Goal: Task Accomplishment & Management: Use online tool/utility

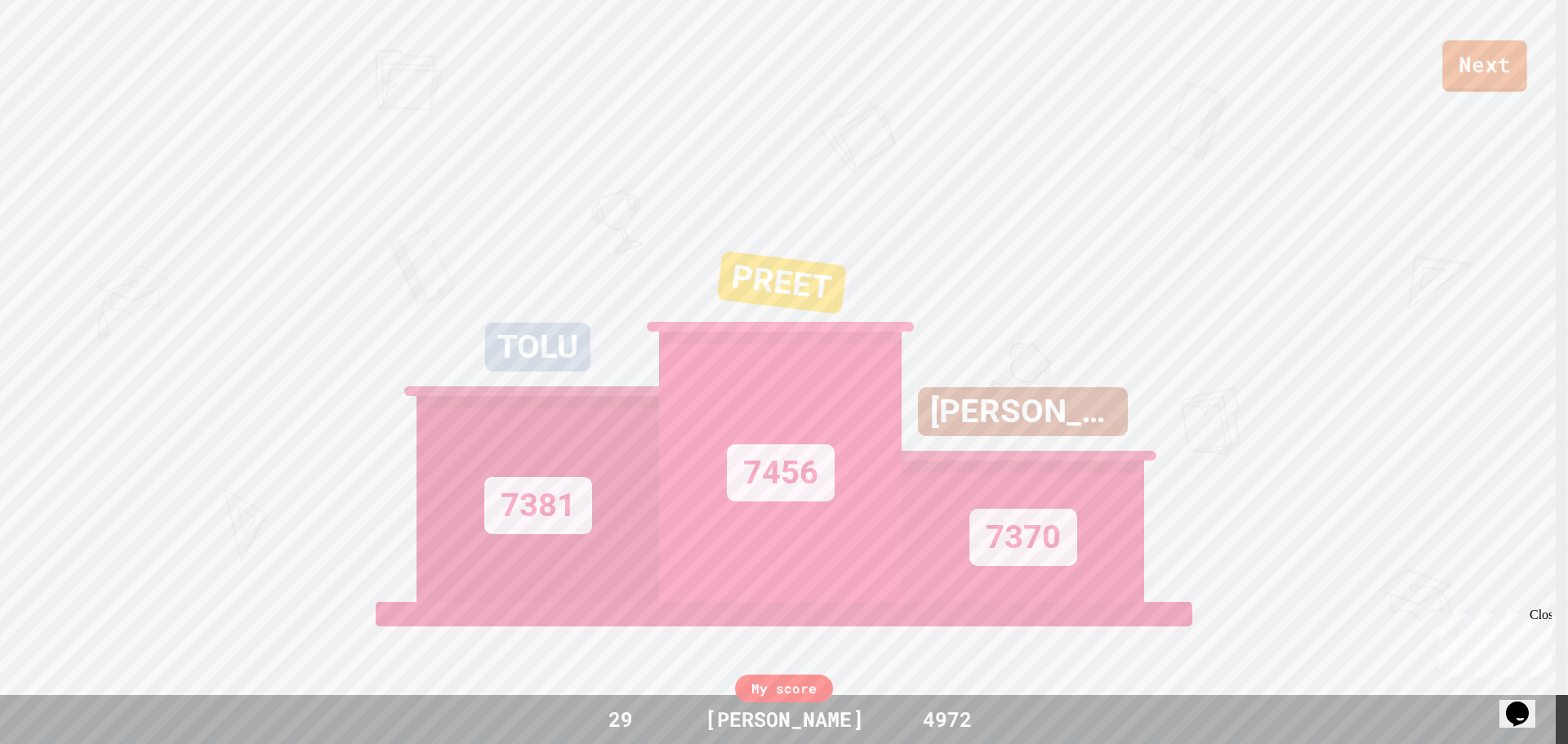
click at [1466, 35] on div "Next" at bounding box center [784, 45] width 1568 height 92
click at [1467, 55] on link "Next" at bounding box center [1484, 65] width 86 height 54
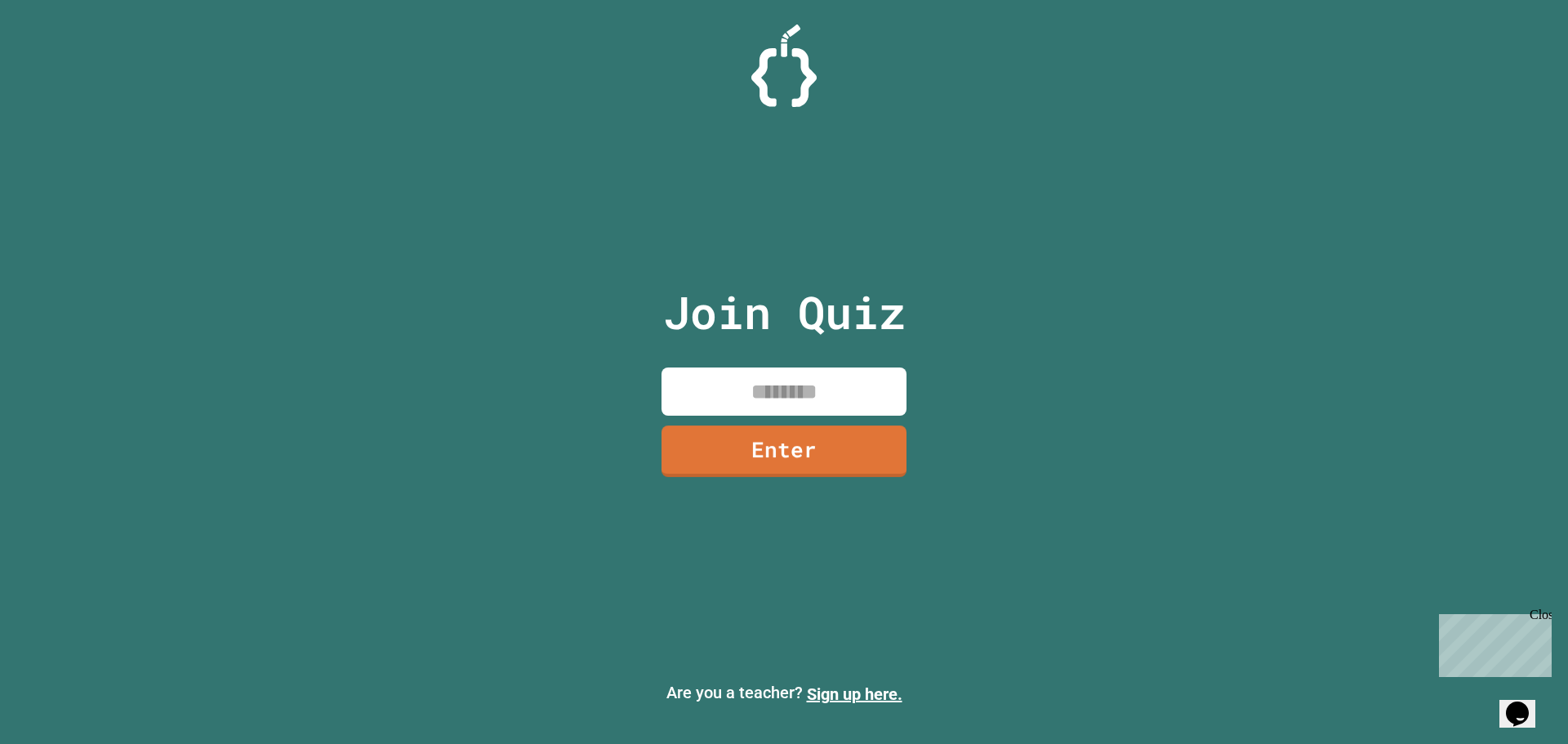
click at [762, 399] on input at bounding box center [784, 391] width 245 height 48
type input "********"
click at [862, 448] on link "Enter" at bounding box center [784, 449] width 237 height 54
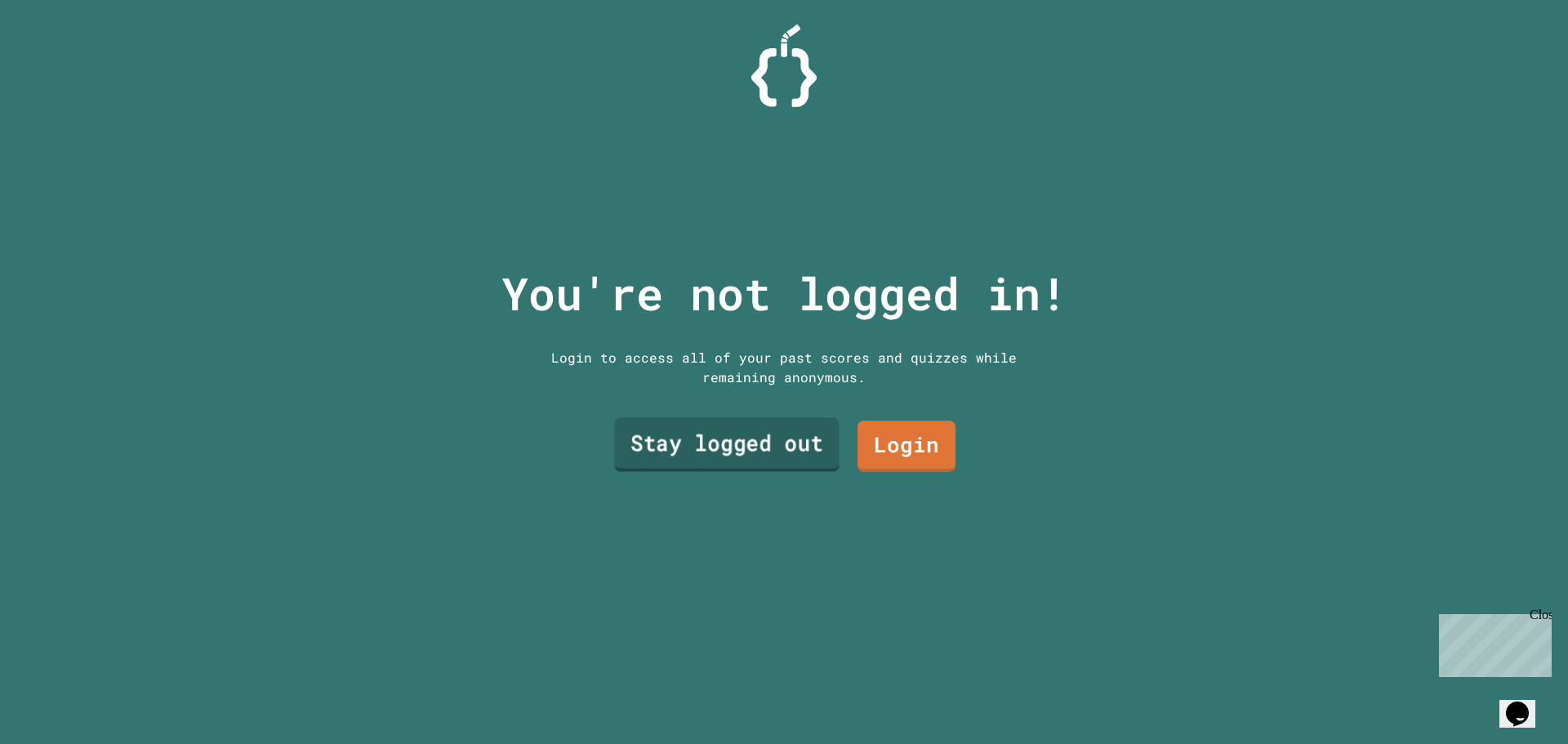
click at [757, 418] on link "Stay logged out" at bounding box center [727, 445] width 225 height 54
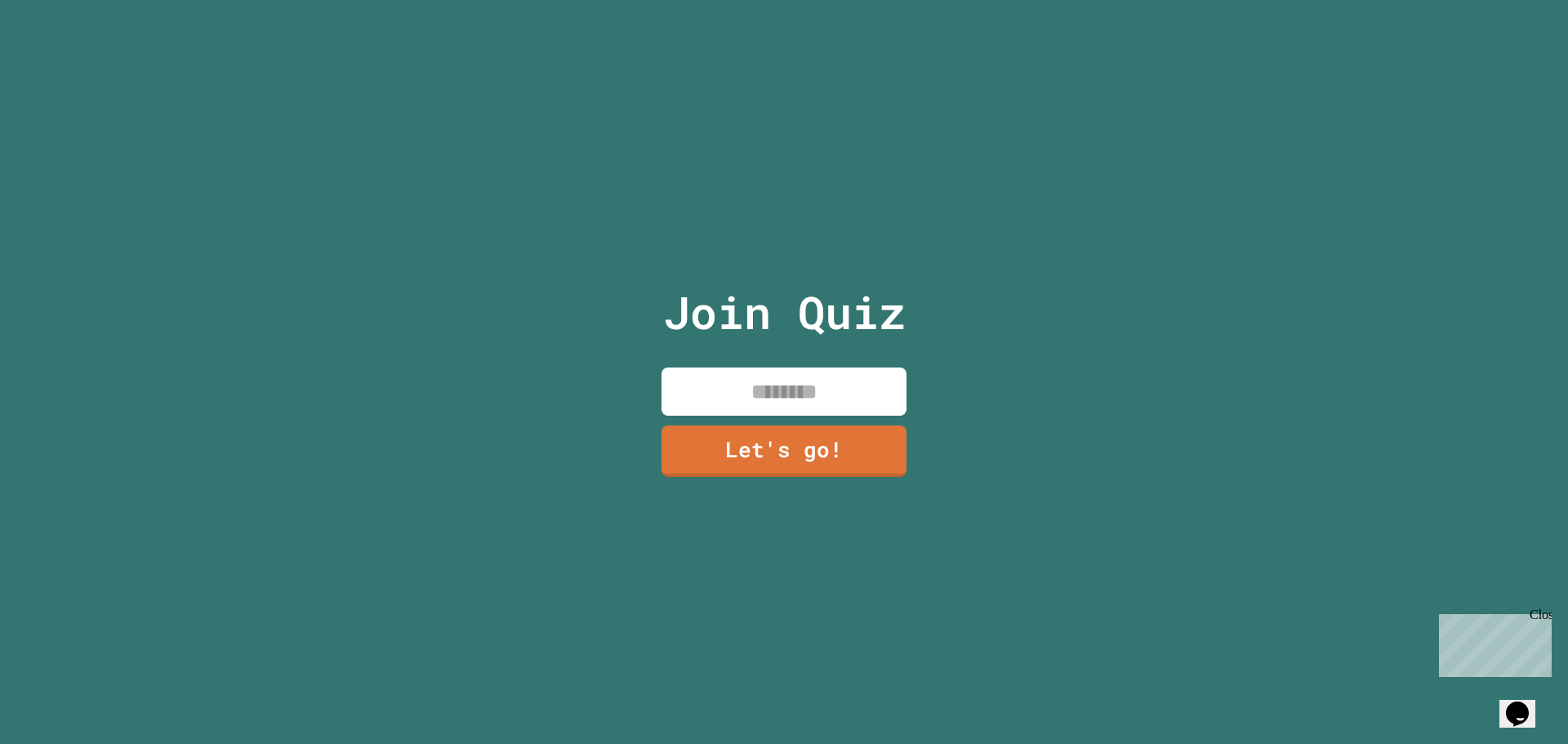
click at [759, 391] on input at bounding box center [784, 391] width 245 height 48
type input "*****"
click at [845, 443] on link "Let's go!" at bounding box center [784, 448] width 223 height 54
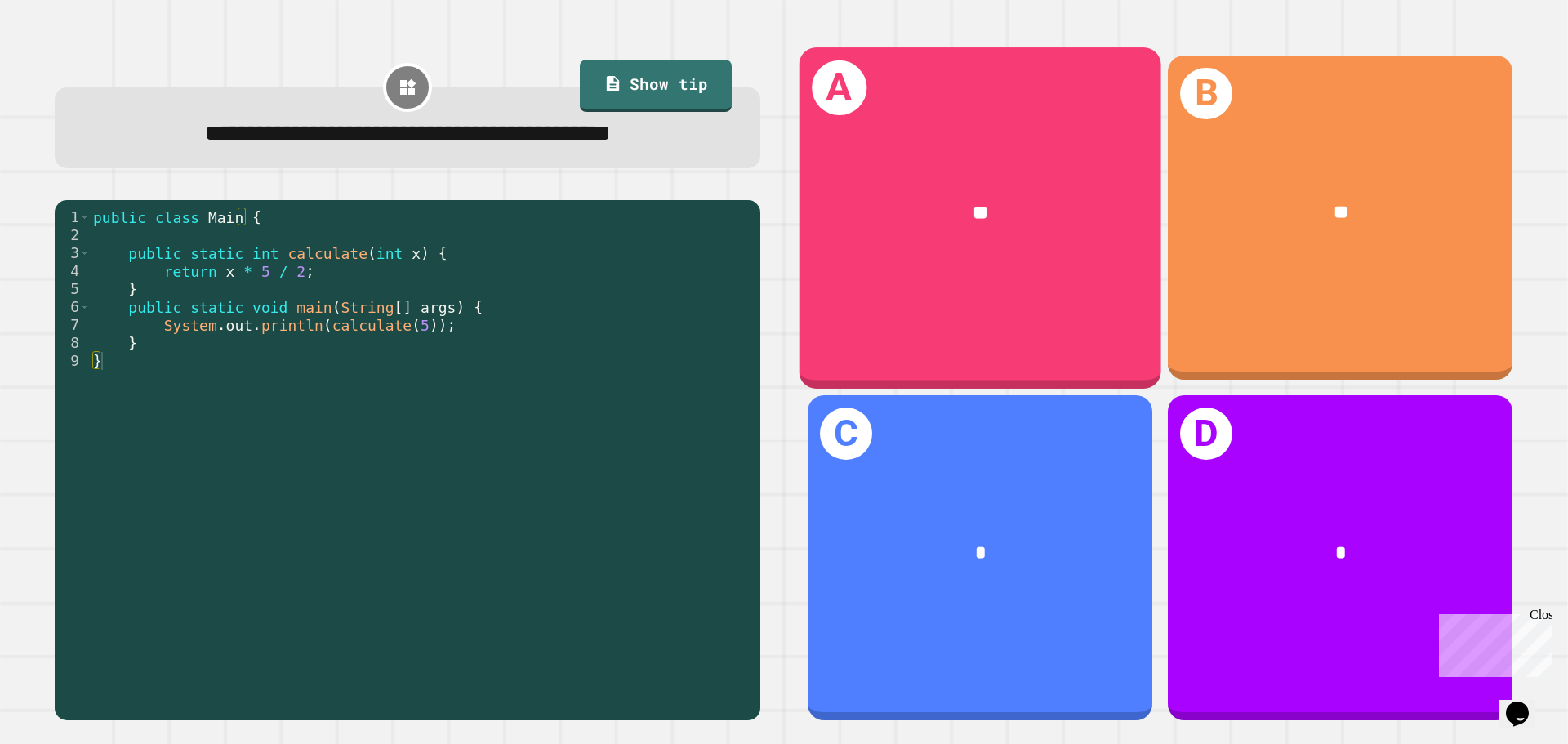
click at [1054, 360] on div "A **" at bounding box center [981, 217] width 362 height 340
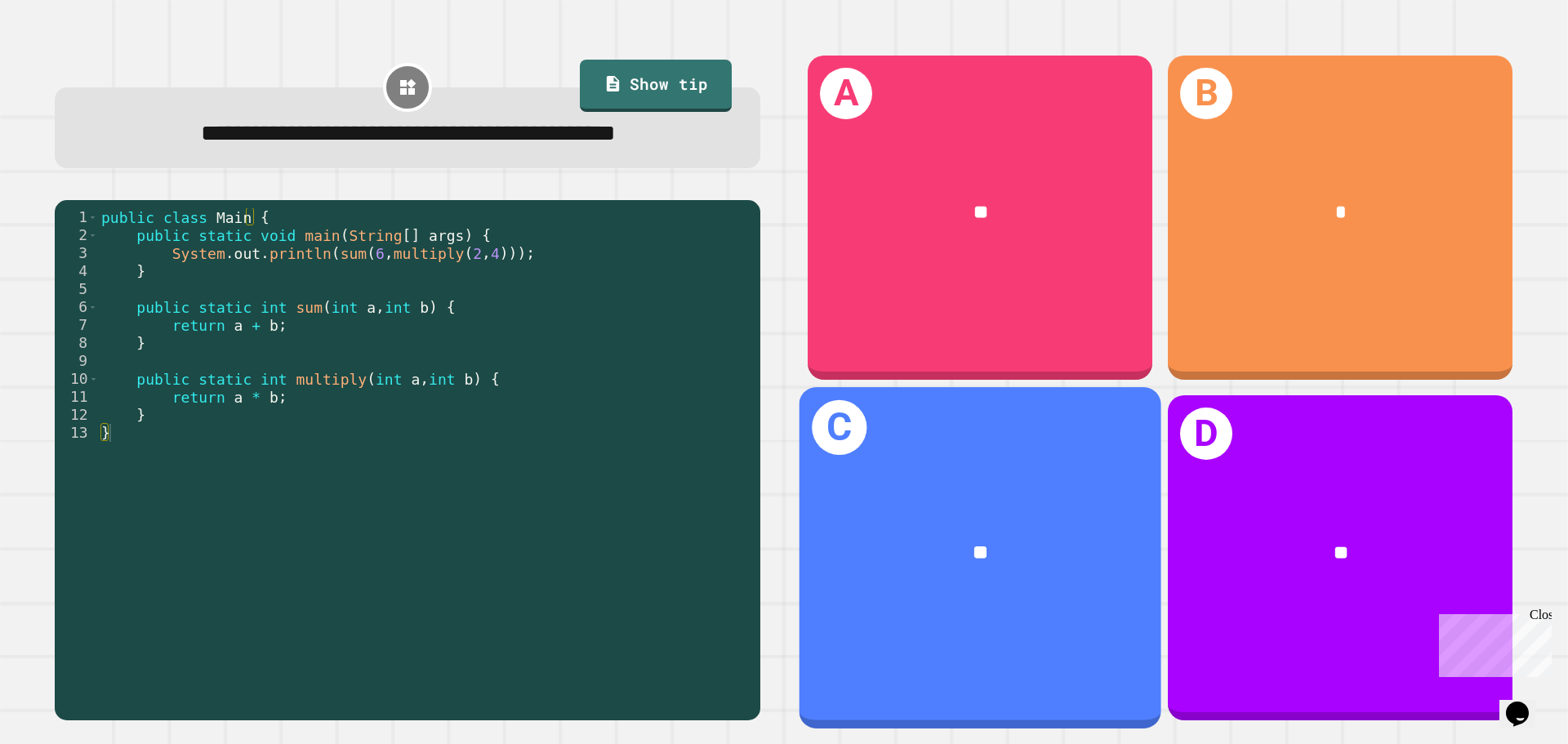
click at [1062, 499] on div "**" at bounding box center [981, 553] width 362 height 110
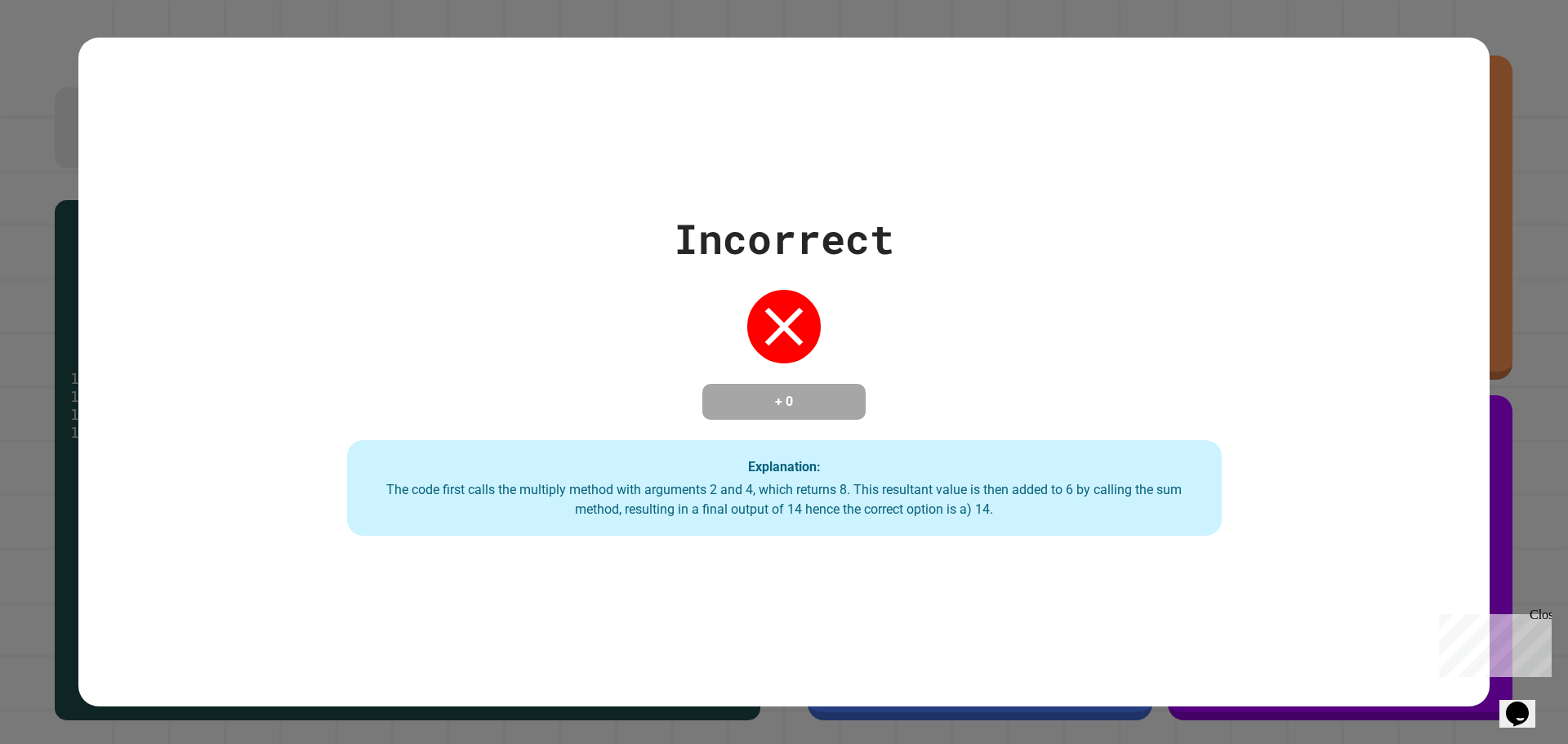
click at [1493, 445] on div "Incorrect + 0 Explanation: The code first calls the multiply method with argume…" at bounding box center [784, 372] width 1568 height 744
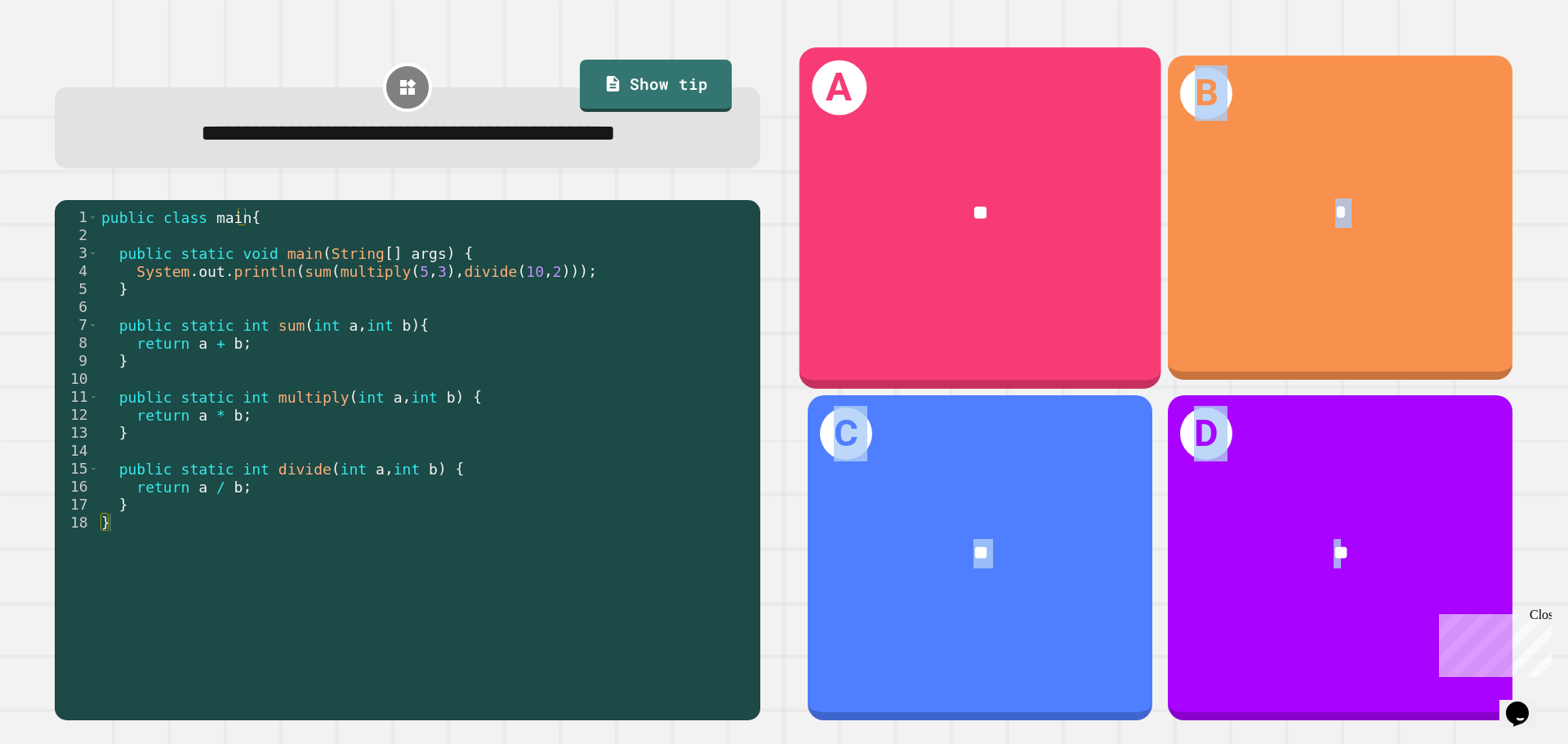
drag, startPoint x: 1322, startPoint y: 575, endPoint x: 1126, endPoint y: 352, distance: 296.9
click at [1126, 352] on div "A ** B * C ** D **" at bounding box center [1160, 387] width 737 height 697
click at [1075, 302] on div "A **" at bounding box center [981, 217] width 362 height 340
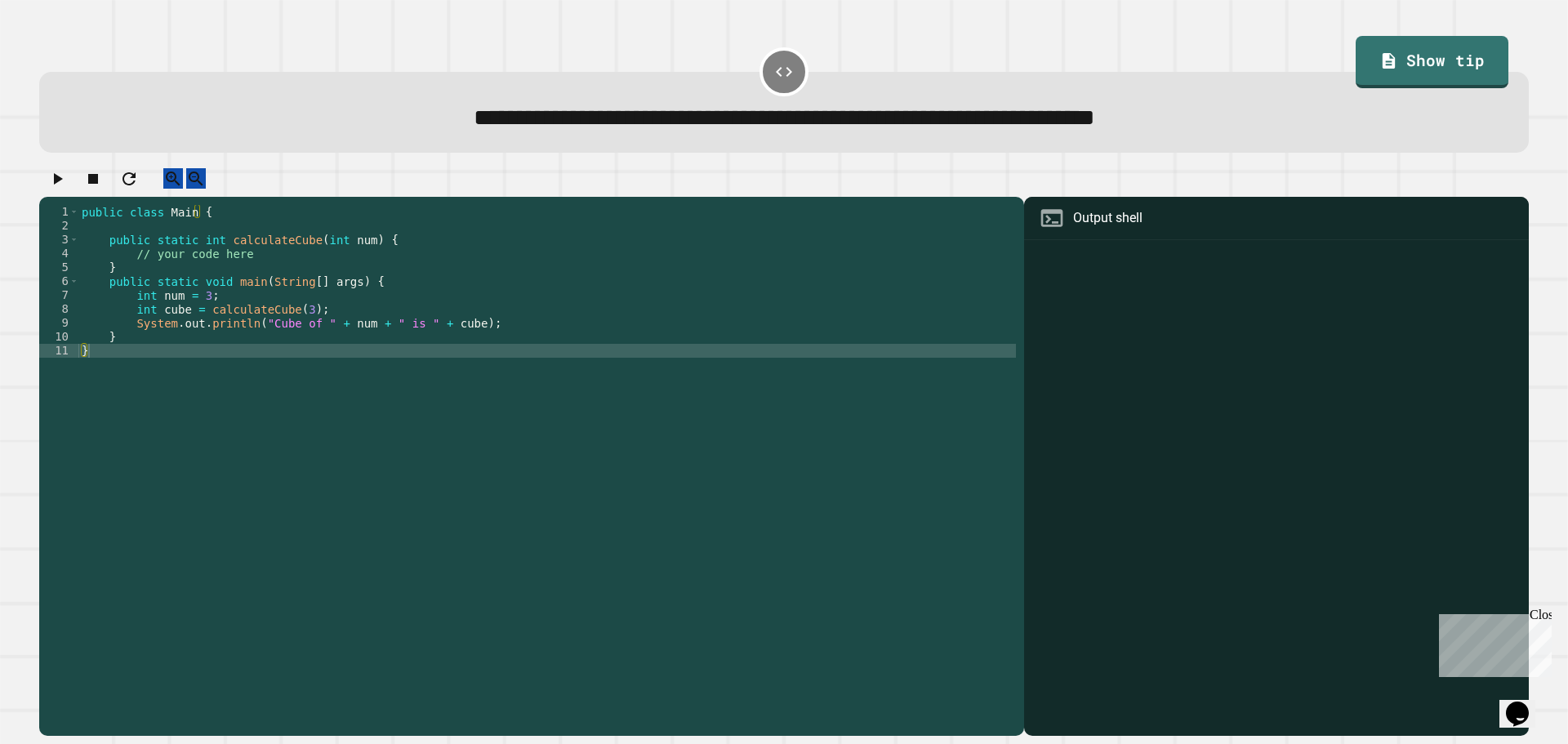
click at [1070, 348] on div at bounding box center [1276, 489] width 488 height 491
click at [562, 364] on div "public class Main { public static int calculateCube ( int num ) { // your code …" at bounding box center [547, 455] width 937 height 500
click at [565, 350] on div "public class Main { public static int calculateCube ( int num ) { // your code …" at bounding box center [547, 455] width 937 height 500
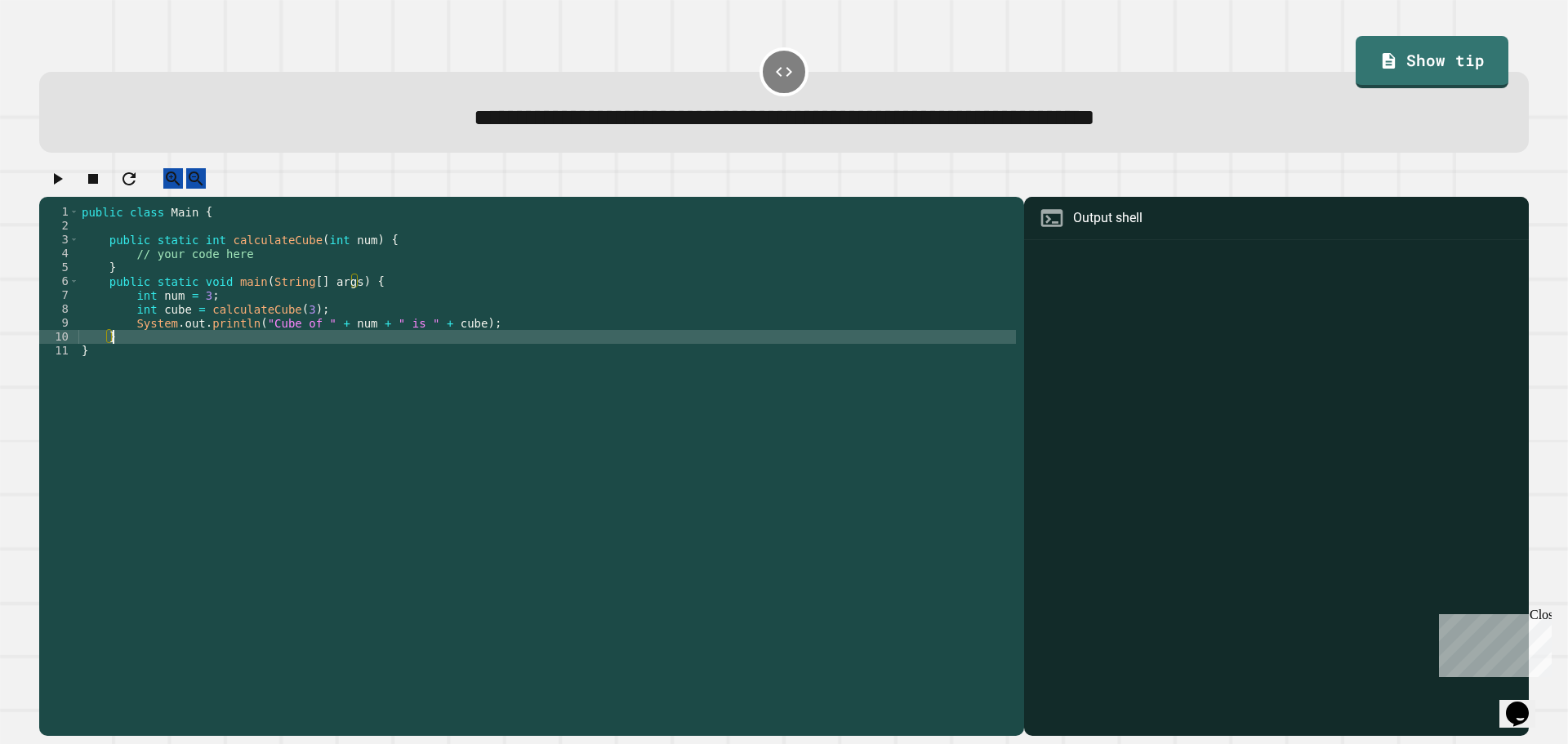
click at [563, 343] on div "public class Main { public static int calculateCube ( int num ) { // your code …" at bounding box center [547, 455] width 937 height 500
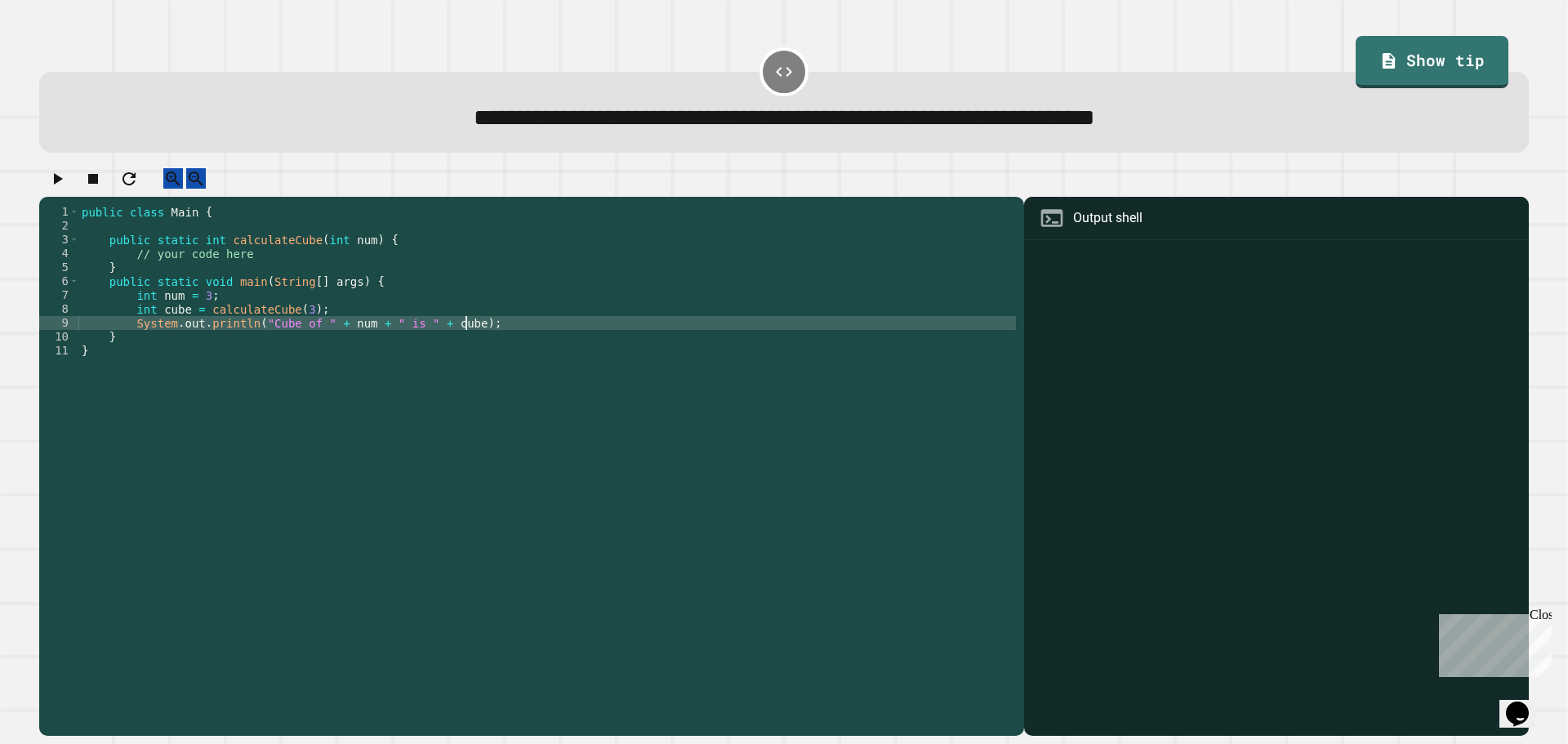
type textarea "**********"
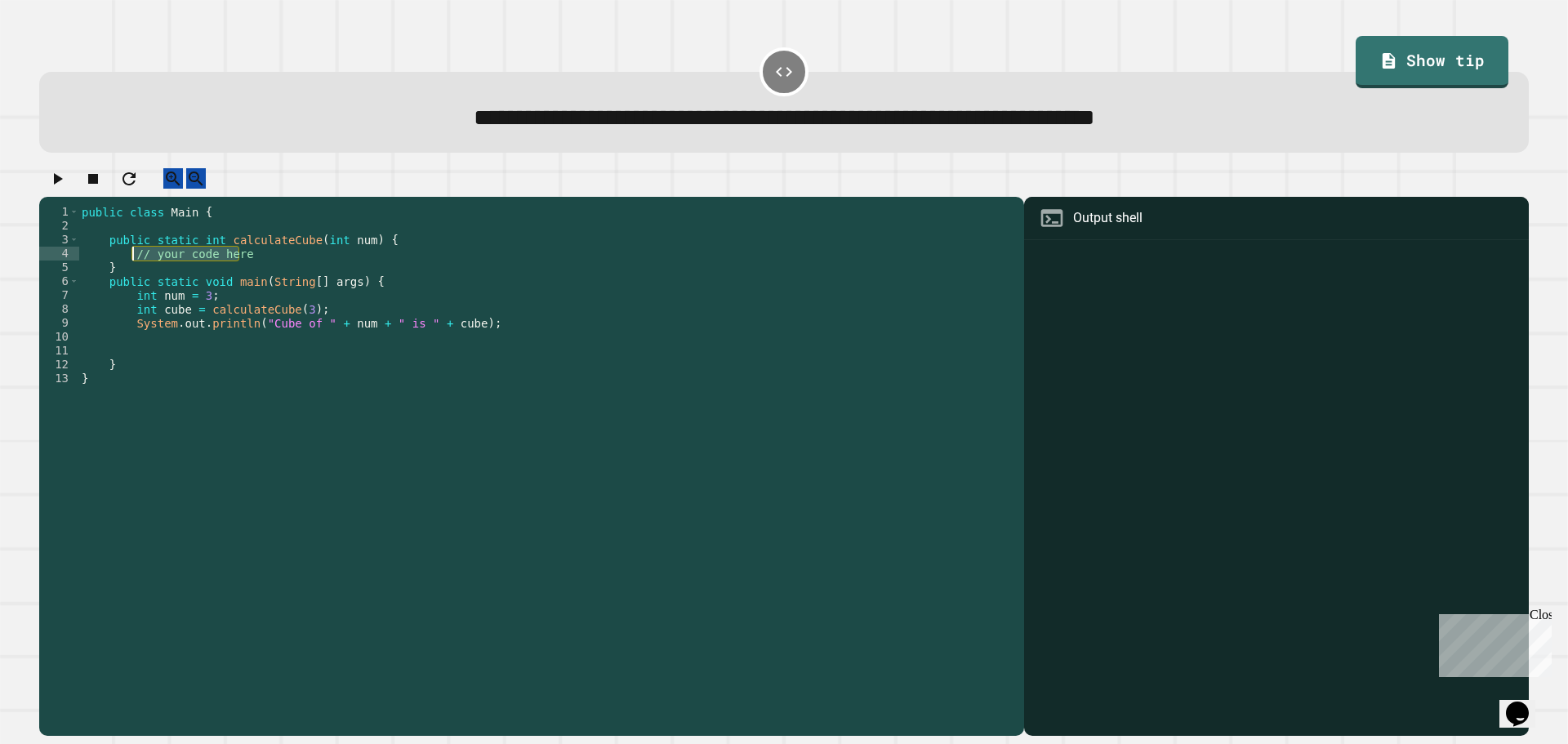
drag, startPoint x: 259, startPoint y: 272, endPoint x: 131, endPoint y: 275, distance: 128.0
click at [131, 275] on div "public class Main { public static int calculateCube ( int num ) { // your code …" at bounding box center [547, 455] width 937 height 500
click at [1396, 47] on link "Show tip" at bounding box center [1432, 60] width 153 height 54
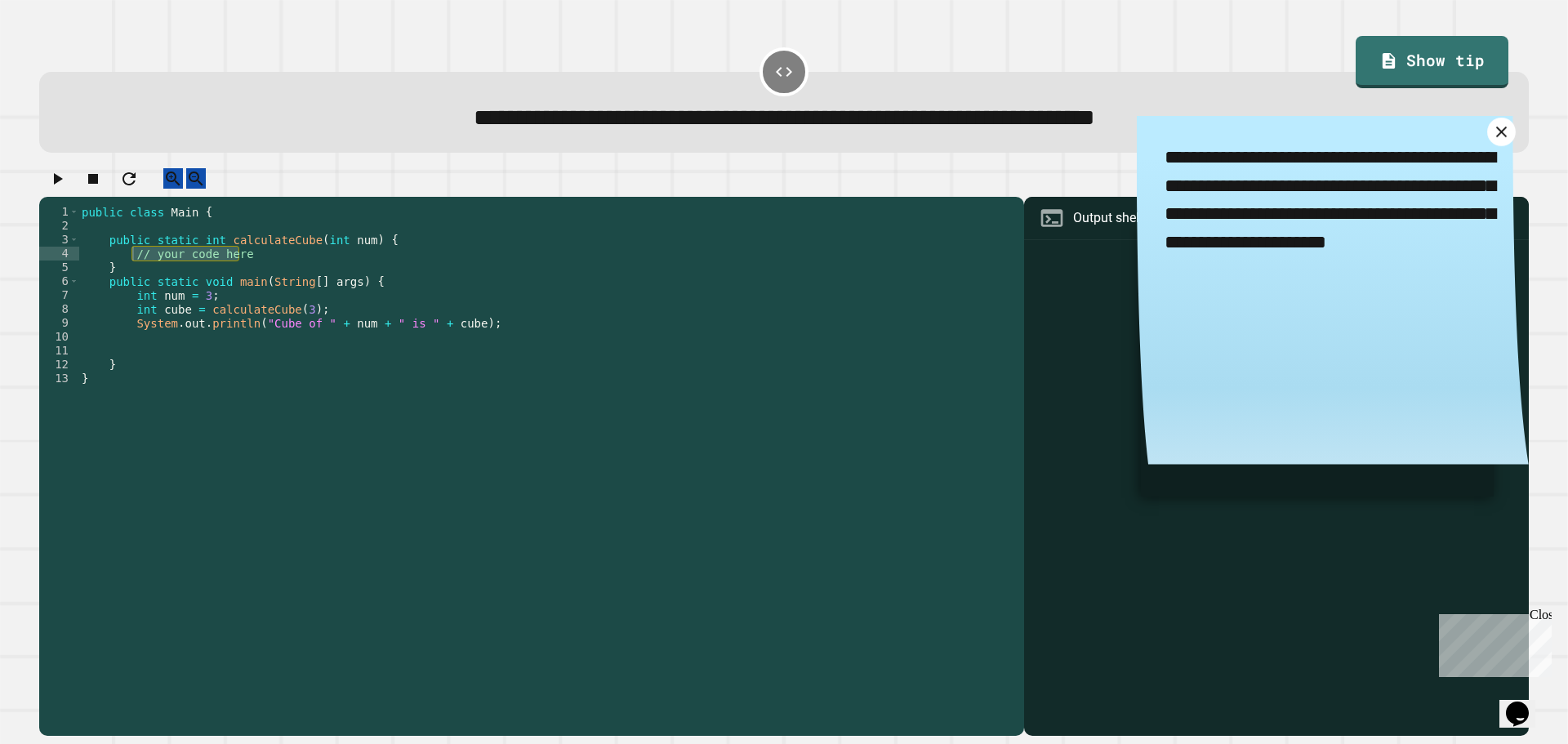
drag, startPoint x: 1478, startPoint y: 132, endPoint x: 1232, endPoint y: 167, distance: 248.5
click at [1495, 133] on icon at bounding box center [1500, 130] width 11 height 11
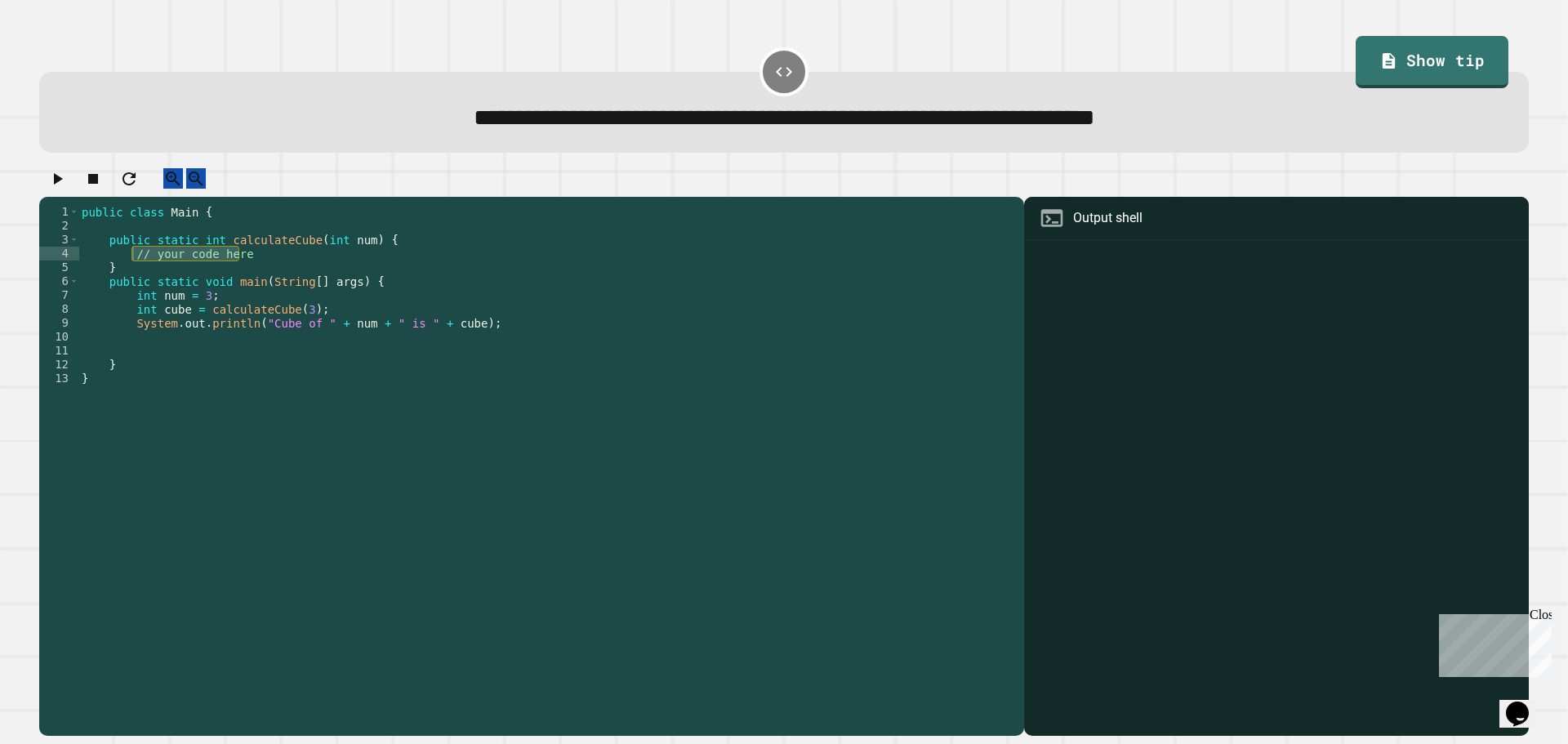
click at [326, 261] on div "public class Main { public static int calculateCube ( int num ) { // your code …" at bounding box center [547, 455] width 937 height 500
drag, startPoint x: 251, startPoint y: 272, endPoint x: 135, endPoint y: 268, distance: 116.1
click at [135, 268] on div "public class Main { public static int calculateCube ( int num ) { // your code …" at bounding box center [547, 455] width 937 height 500
type textarea "*"
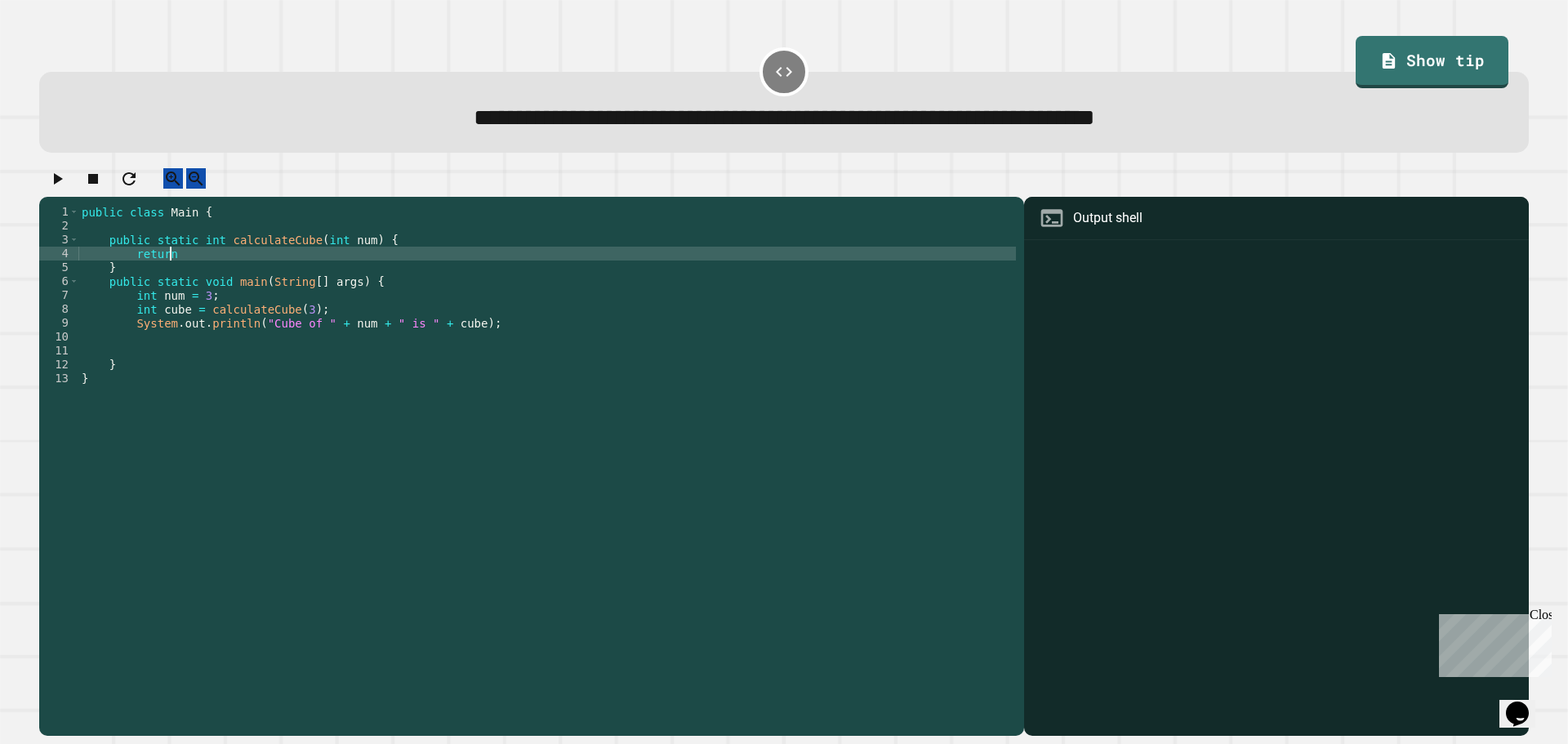
type textarea "******"
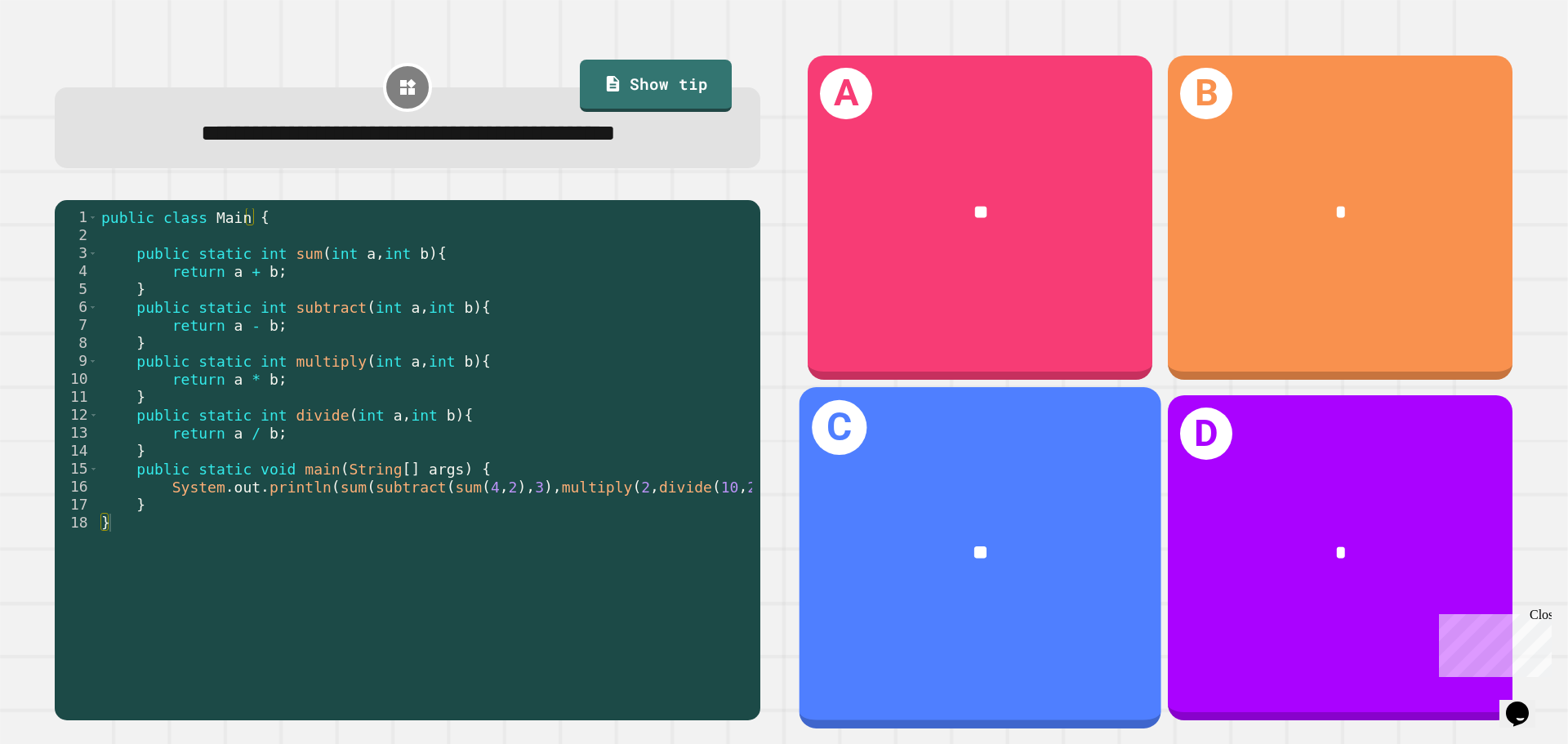
click at [969, 613] on div "C **" at bounding box center [981, 557] width 362 height 340
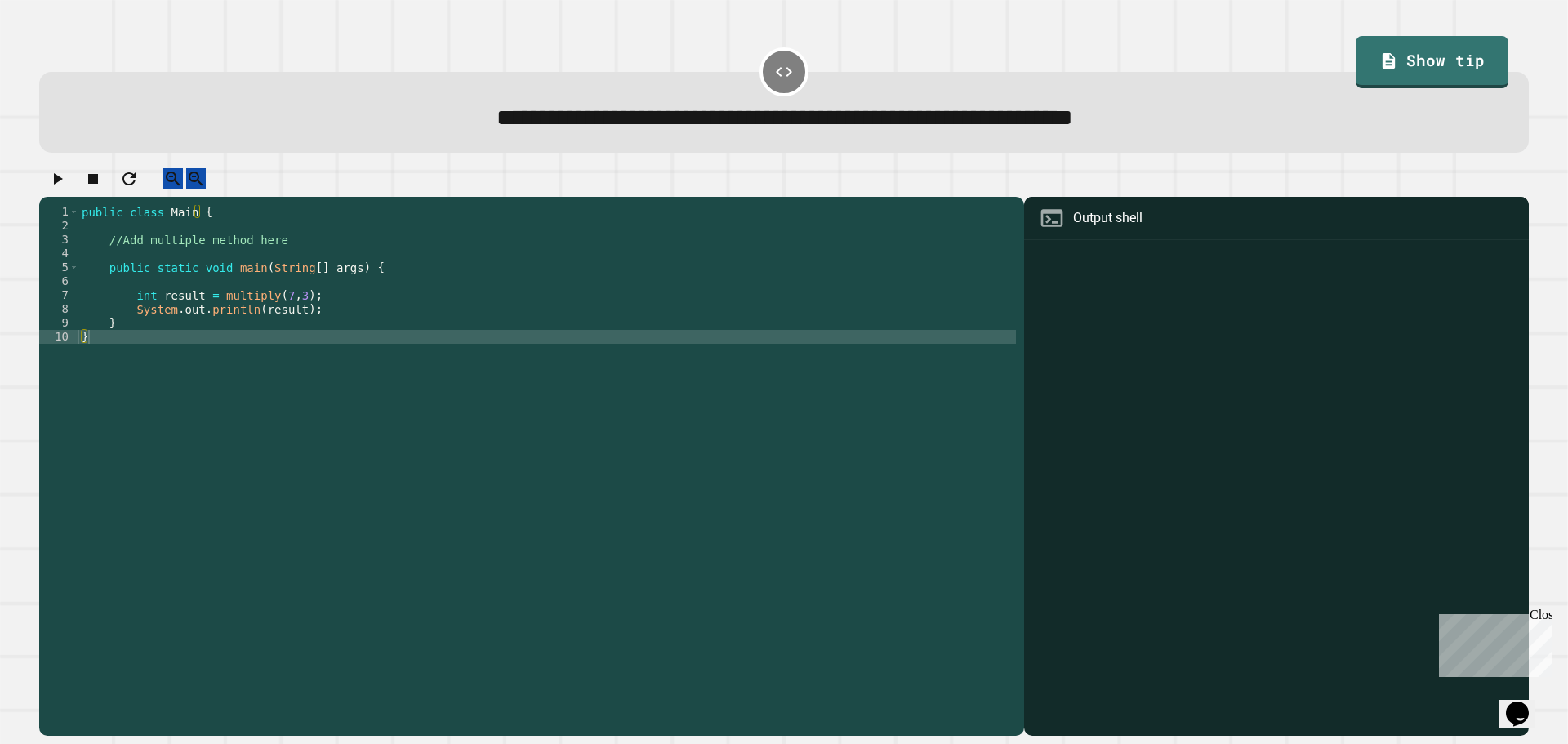
click at [439, 312] on div "public class Main { //Add multiple method here public static void main ( String…" at bounding box center [547, 455] width 937 height 500
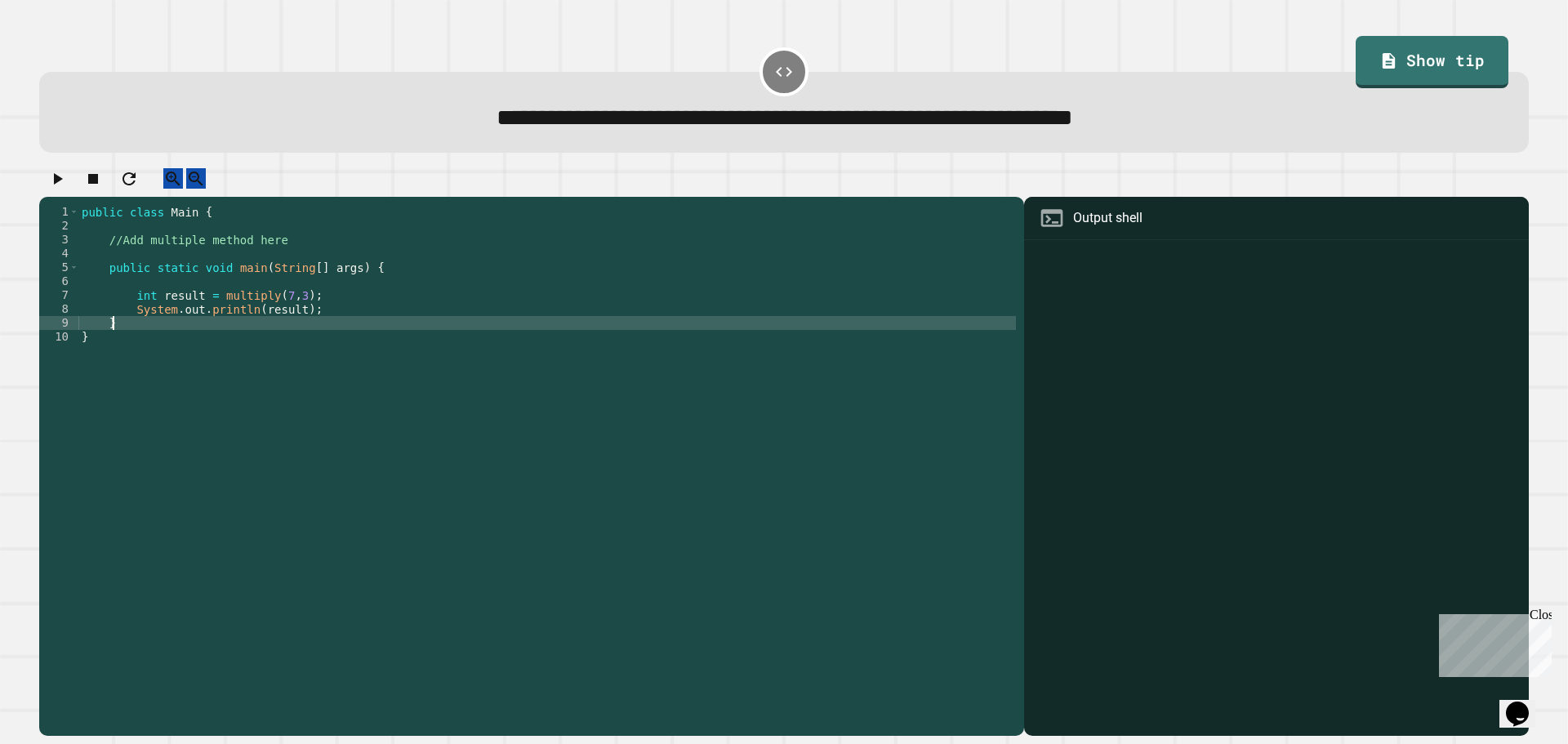
click at [420, 333] on div "public class Main { //Add multiple method here public static void main ( String…" at bounding box center [547, 455] width 937 height 500
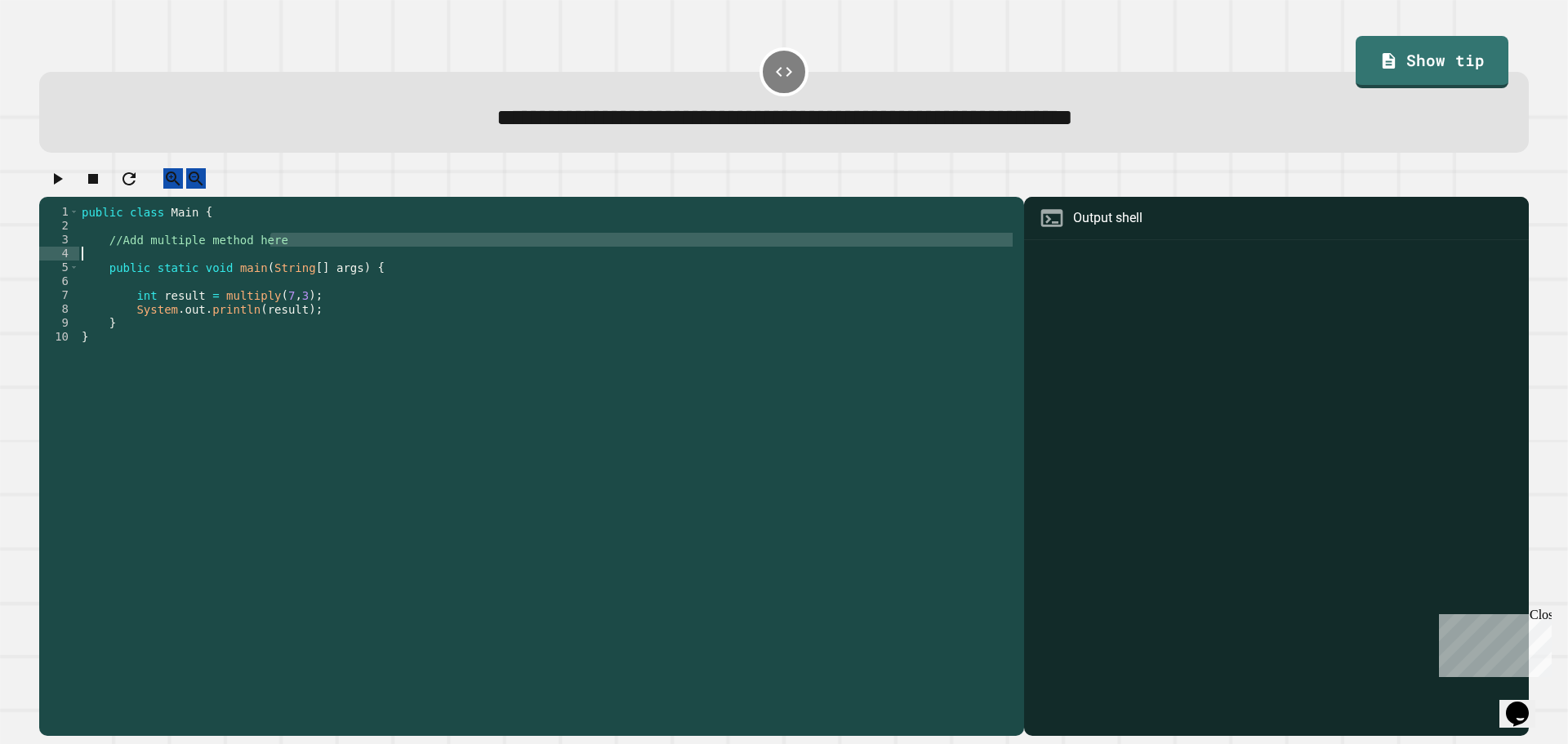
drag, startPoint x: 299, startPoint y: 248, endPoint x: 175, endPoint y: 271, distance: 126.1
click at [175, 271] on div "public class Main { //Add multiple method here public static void main ( String…" at bounding box center [547, 455] width 937 height 500
click at [323, 256] on div "public class Main { //Add multiple method here public static void main ( String…" at bounding box center [547, 440] width 937 height 471
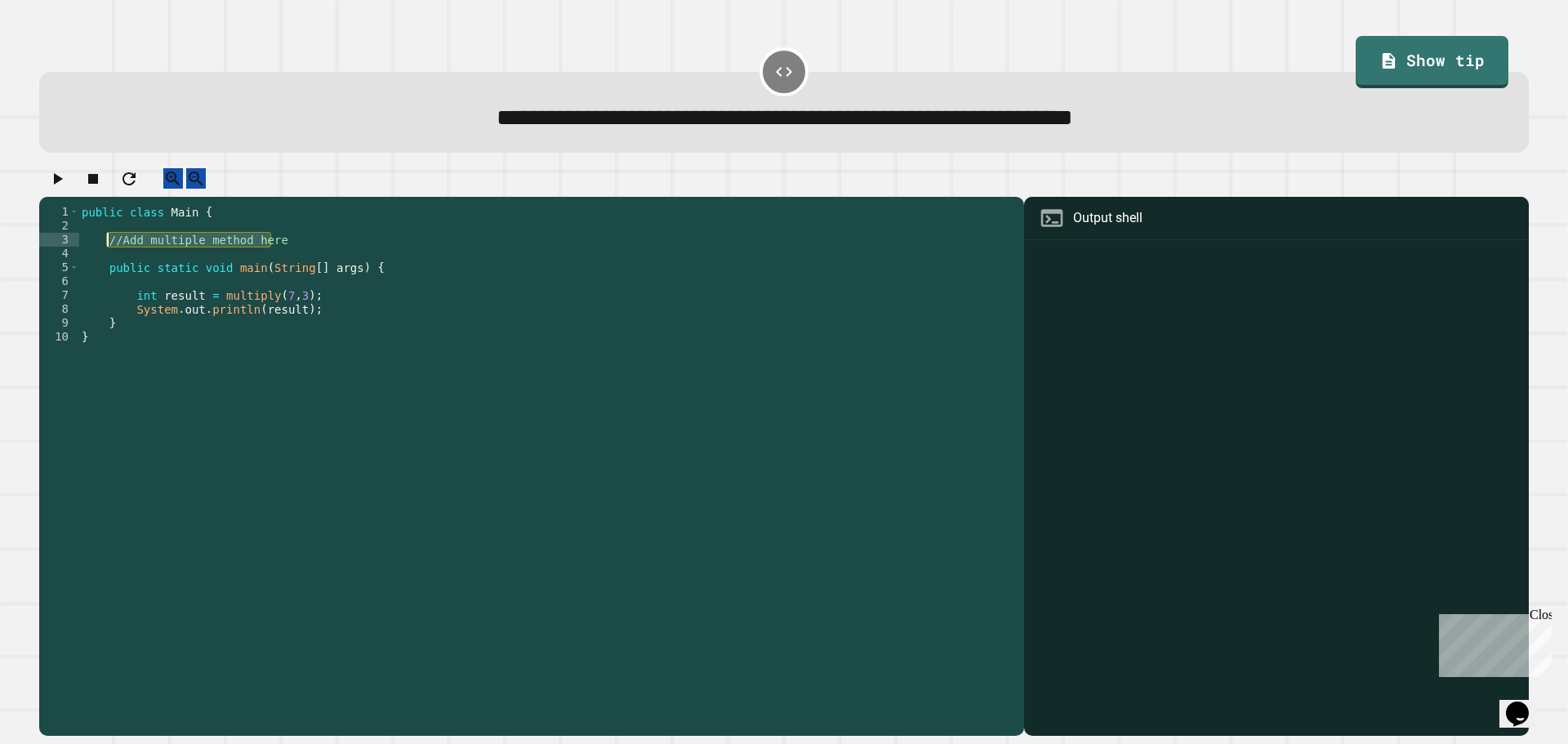
drag, startPoint x: 275, startPoint y: 250, endPoint x: 111, endPoint y: 259, distance: 164.2
click at [111, 259] on div "public class Main { //Add multiple method here public static void main ( String…" at bounding box center [547, 455] width 937 height 500
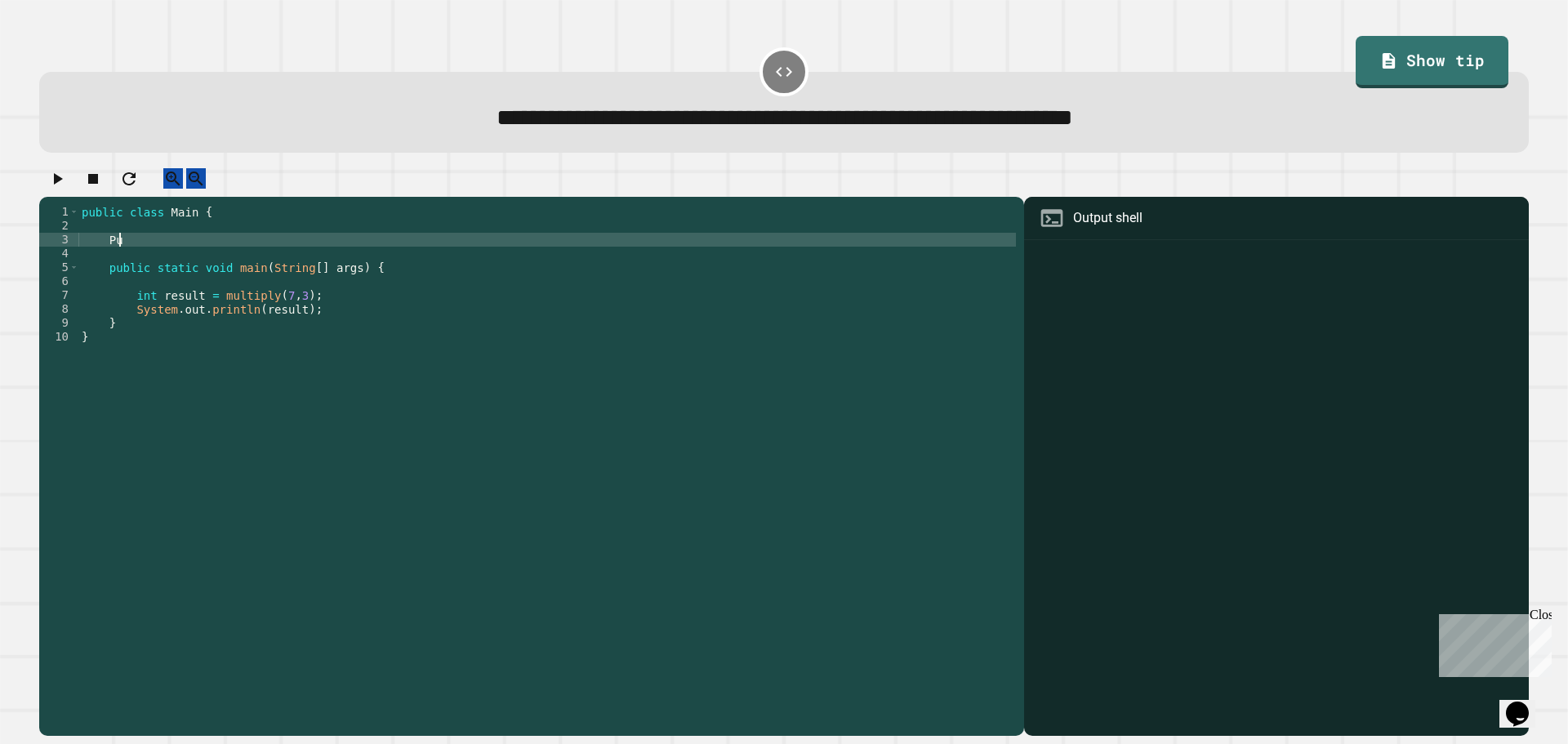
scroll to position [0, 2]
type textarea "*"
type textarea "**********"
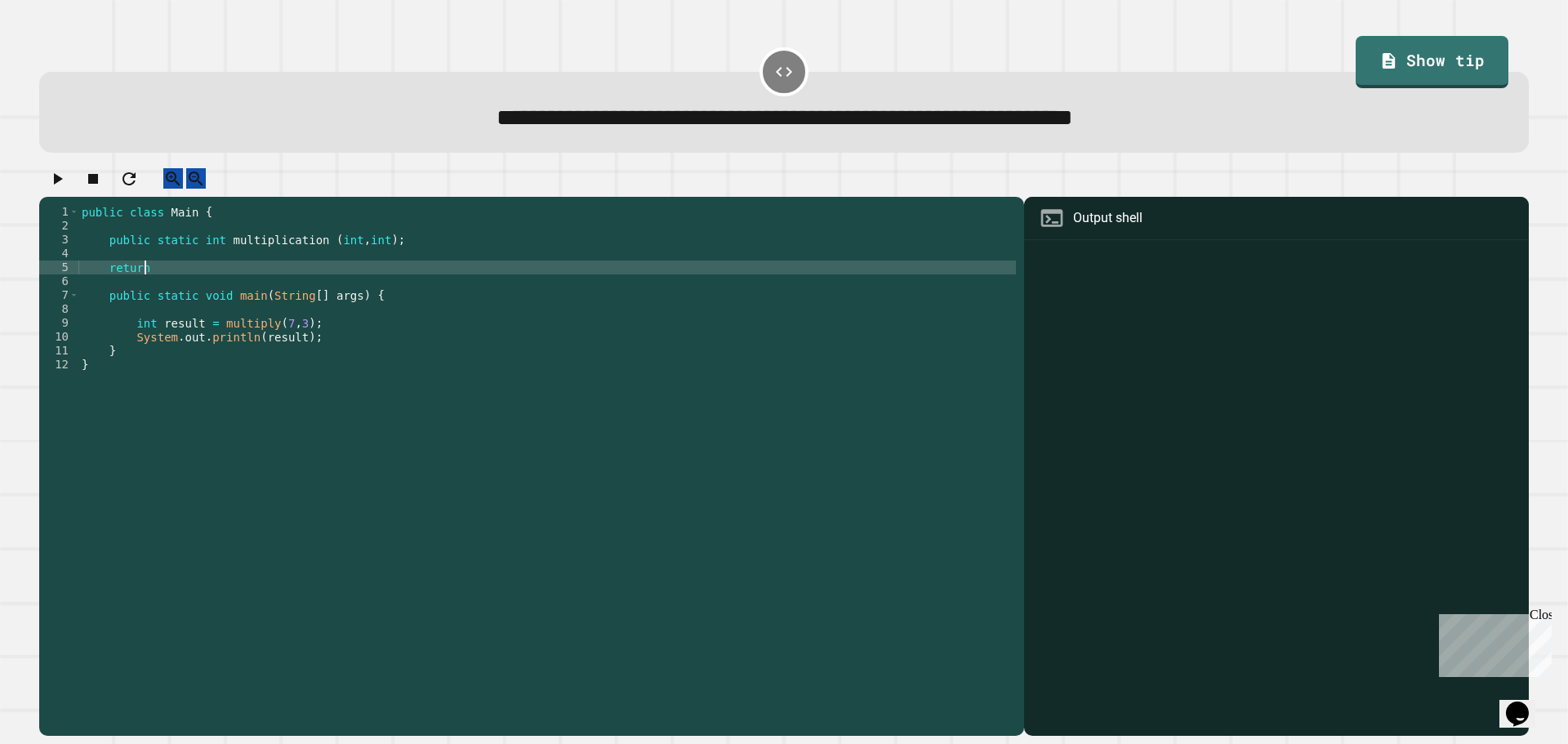
scroll to position [0, 4]
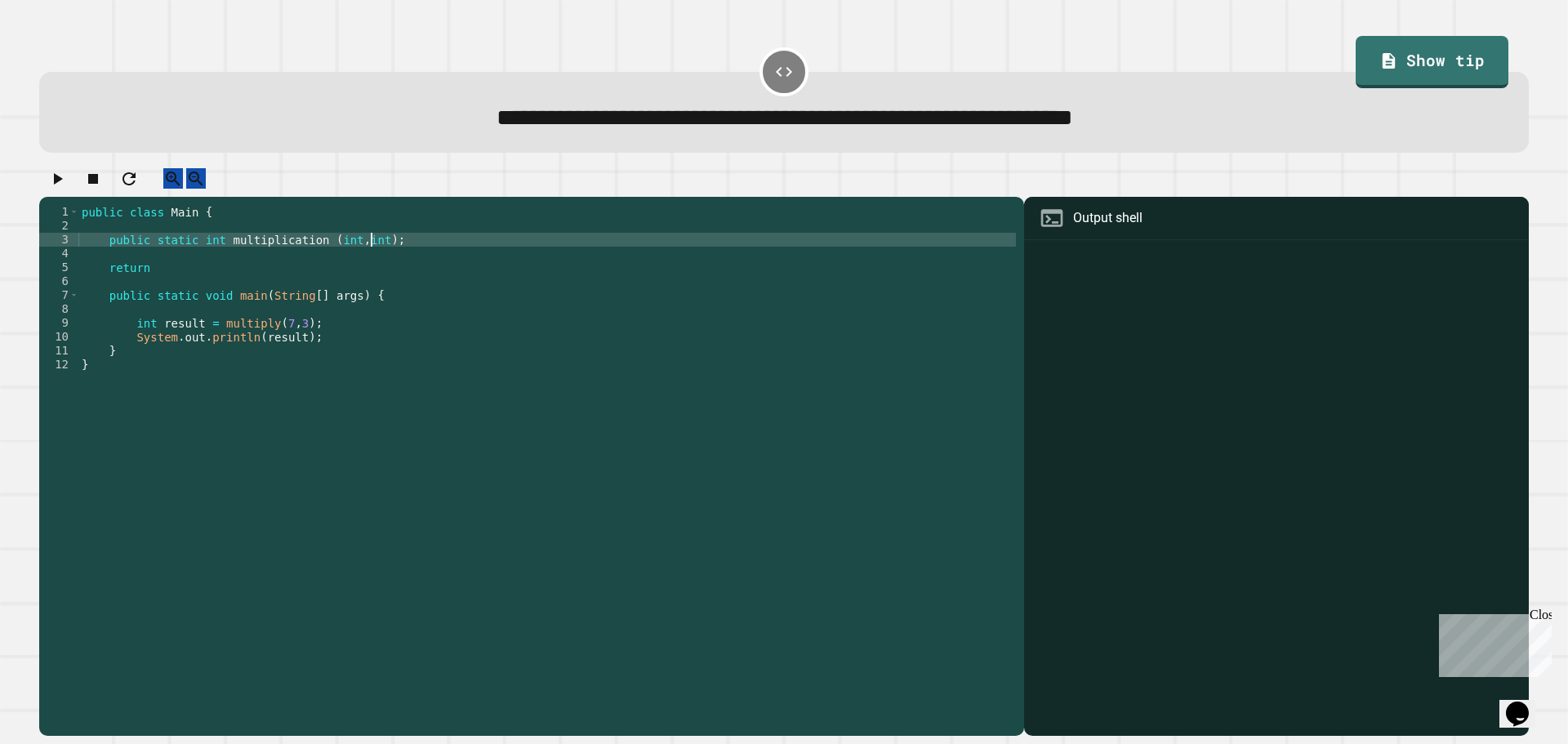
click at [373, 260] on div "public class Main { public static int multiplication ( int , int ) ; return pub…" at bounding box center [547, 455] width 937 height 500
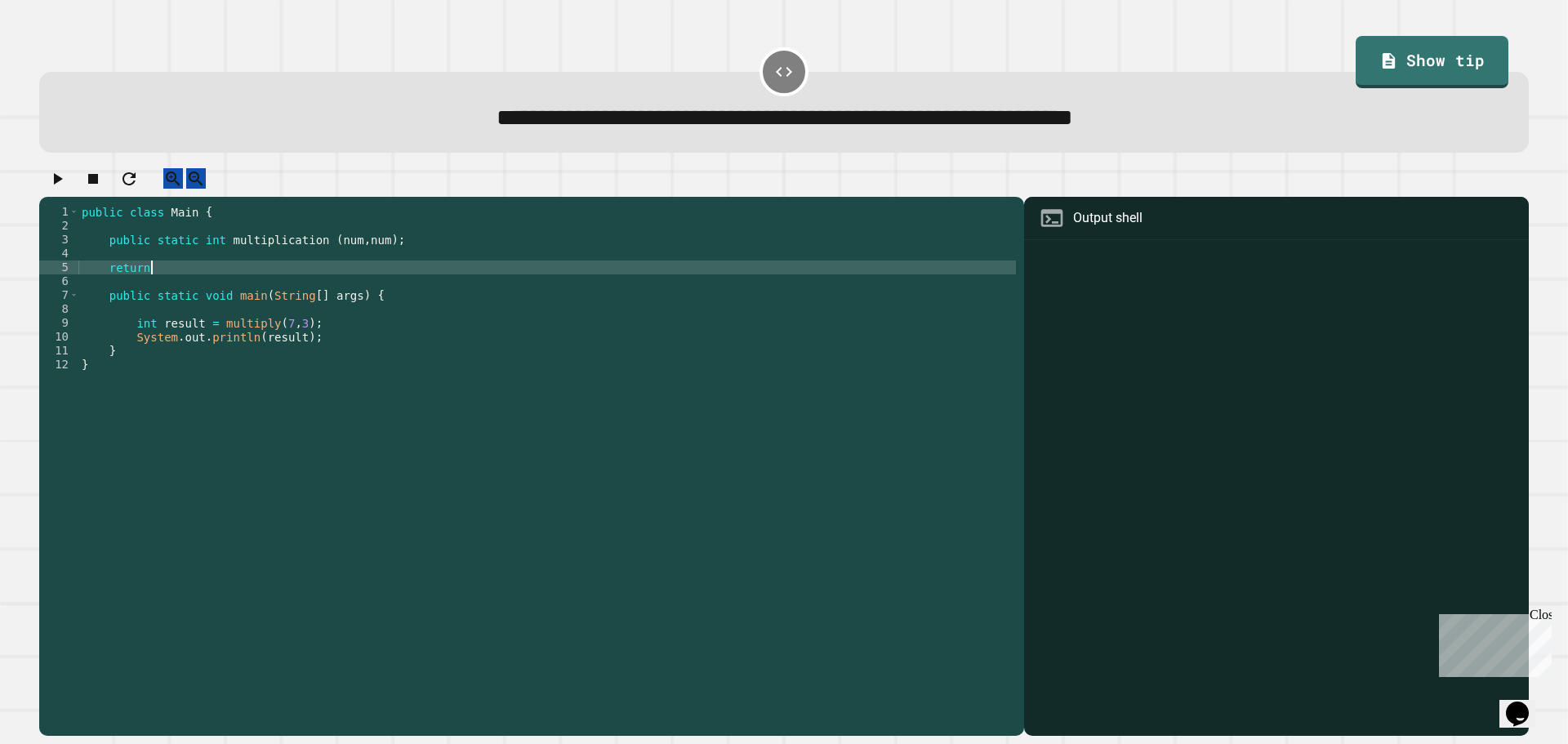
click at [367, 279] on div "public class Main { public static int multiplication ( num , num ) ; return pub…" at bounding box center [547, 455] width 937 height 500
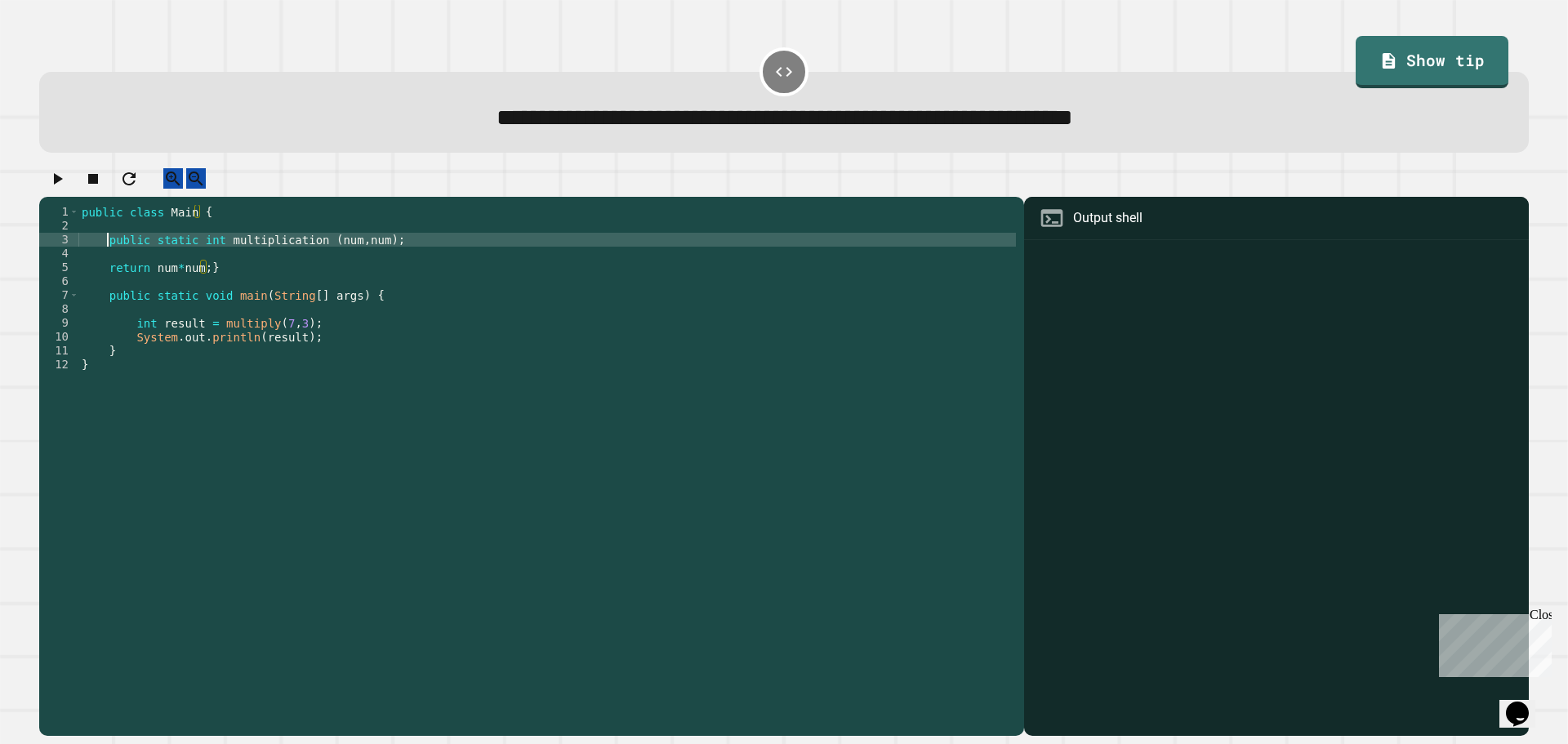
click at [106, 258] on div "public class Main { public static int multiplication ( num , num ) ; return num…" at bounding box center [547, 455] width 937 height 500
click at [644, 430] on div "public class Main { { public static int multiplication ( num , num ) ; return n…" at bounding box center [547, 455] width 937 height 500
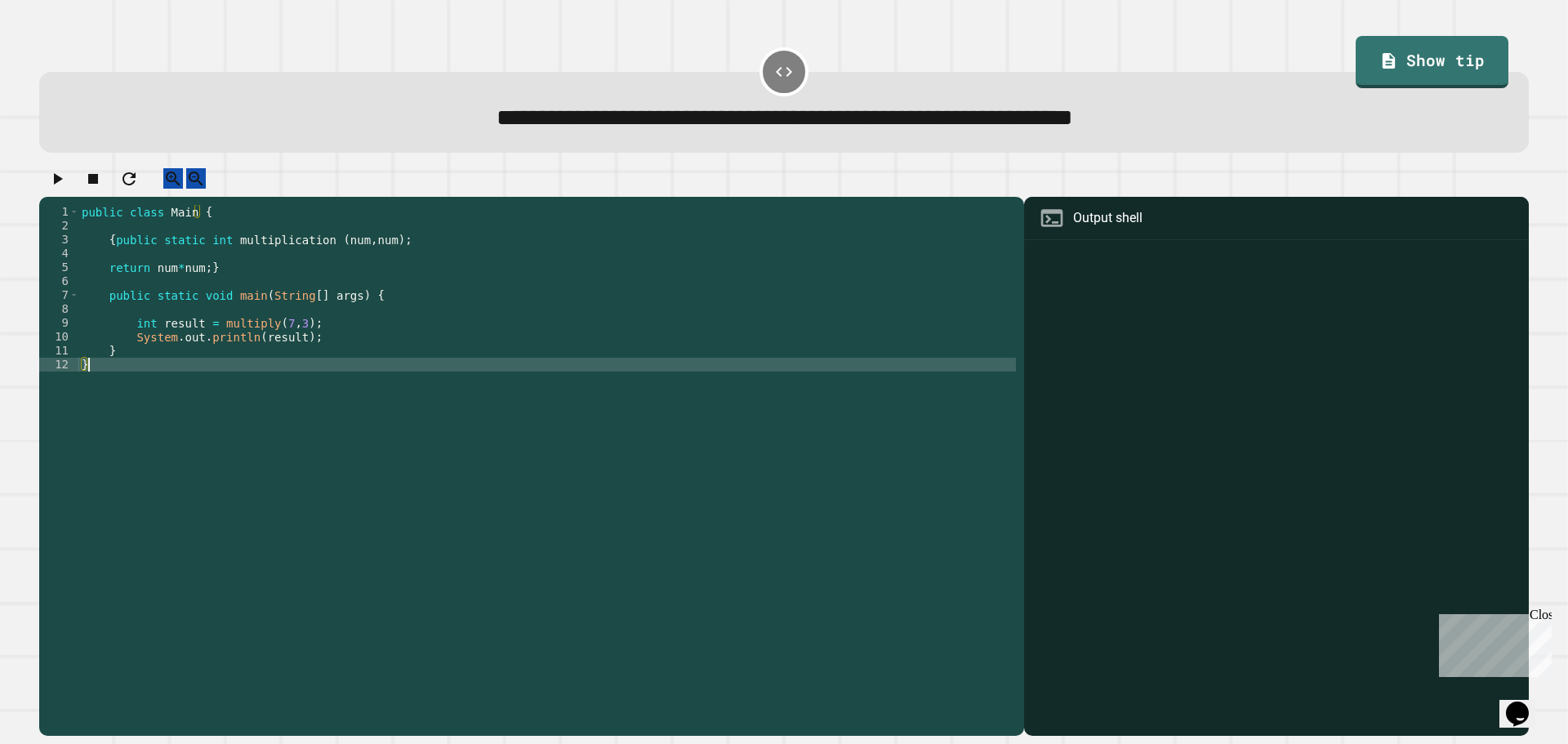
scroll to position [0, 0]
type textarea "*"
click at [60, 189] on icon "button" at bounding box center [57, 179] width 20 height 20
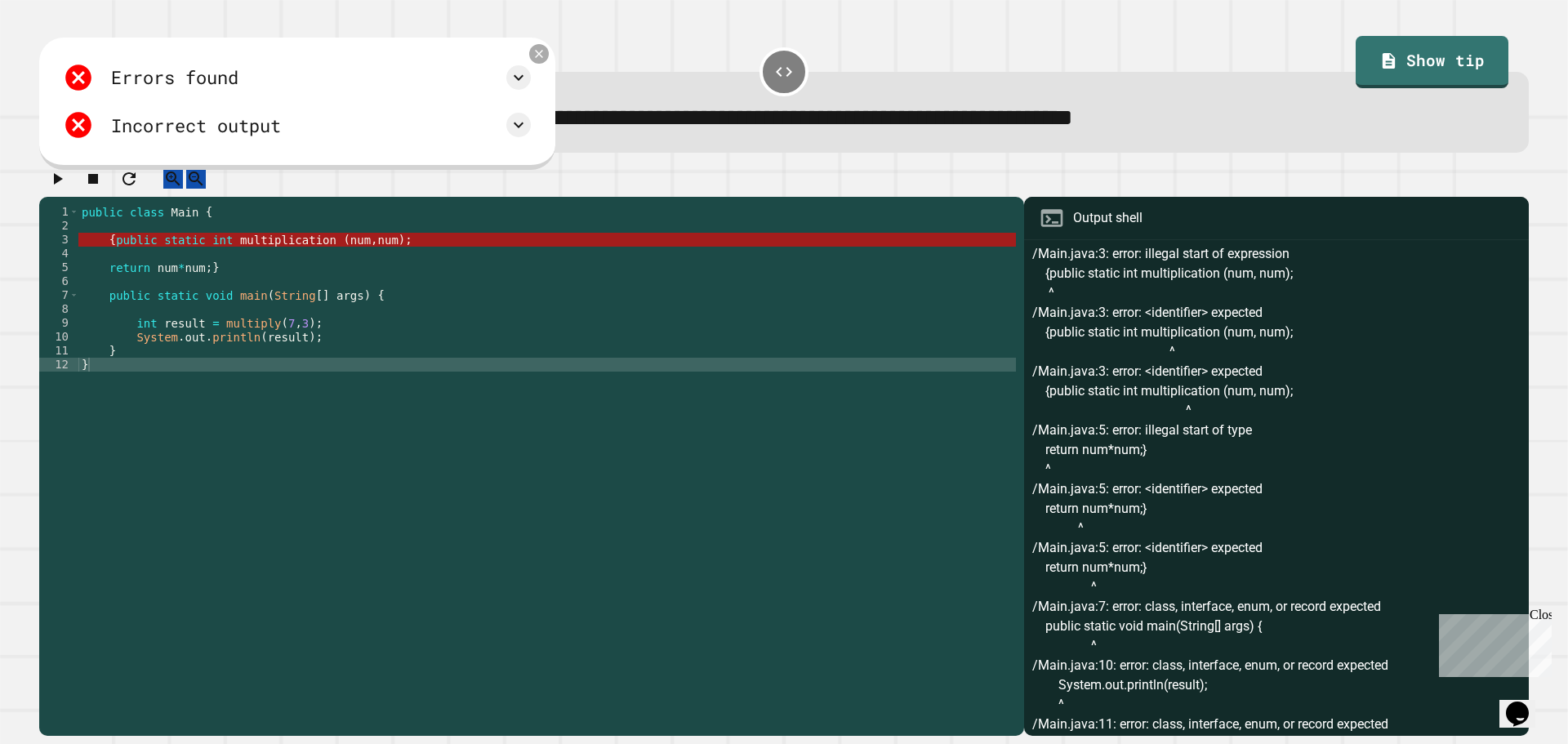
click at [547, 57] on icon at bounding box center [540, 54] width 14 height 14
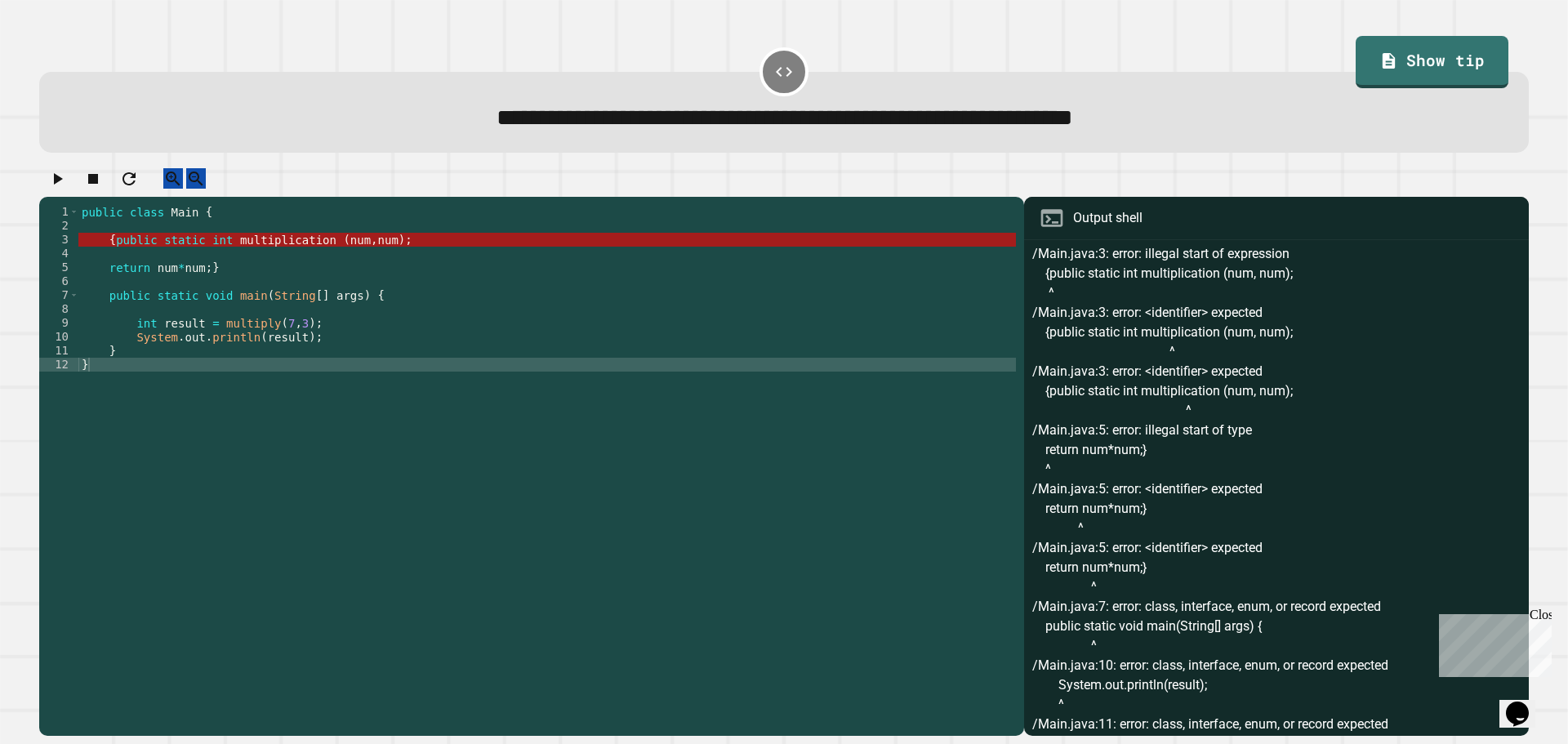
click at [138, 189] on icon "button" at bounding box center [130, 179] width 20 height 20
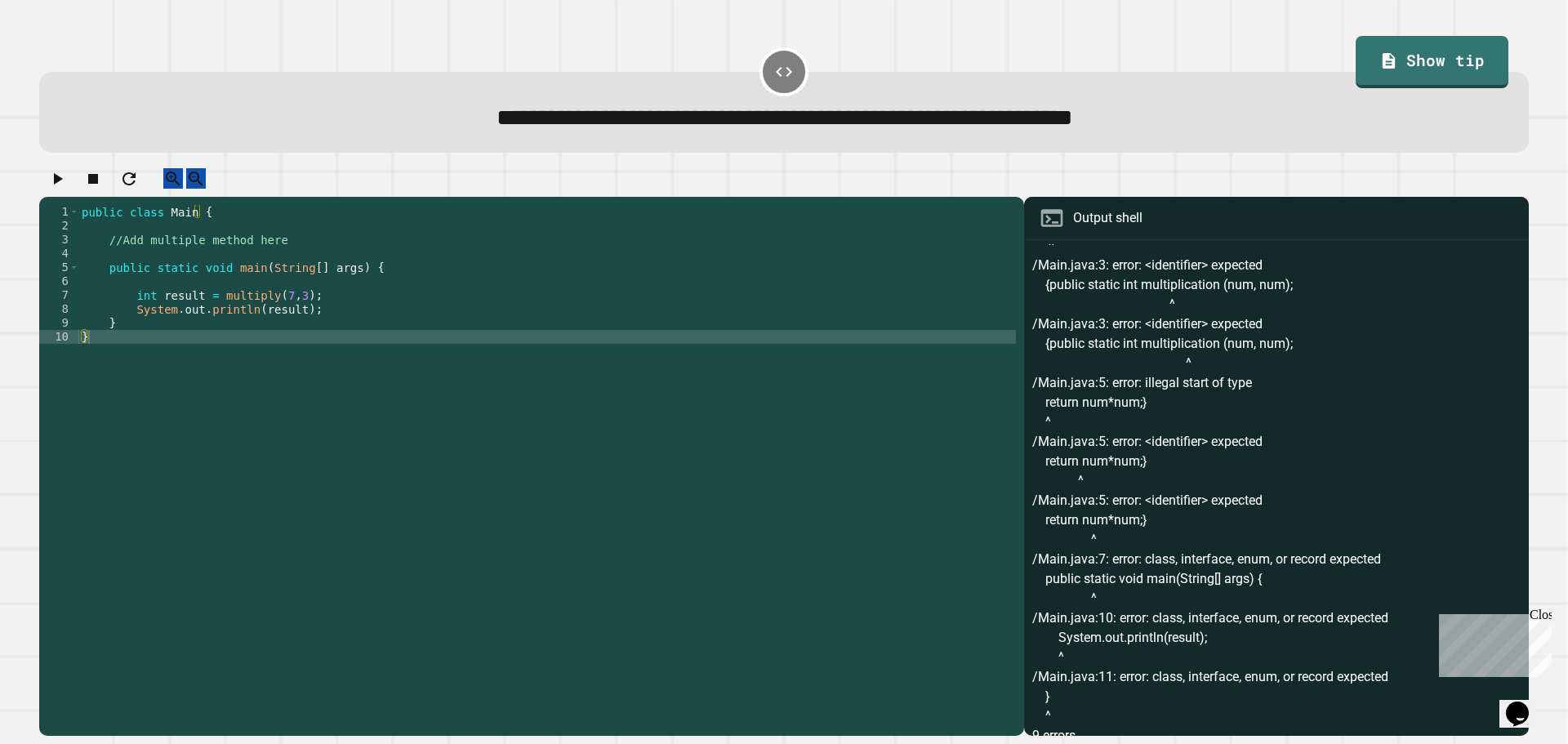
scroll to position [96, 0]
